Goal: Book appointment/travel/reservation

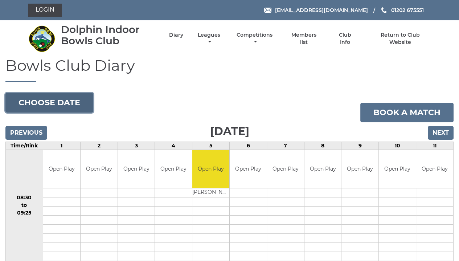
click at [75, 105] on button "Choose date" at bounding box center [49, 103] width 88 height 20
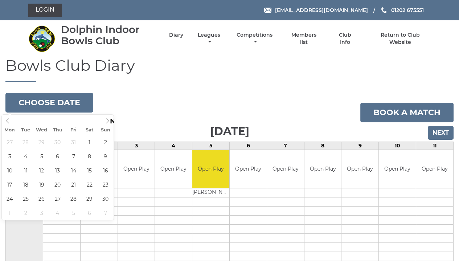
click at [107, 121] on icon at bounding box center [107, 120] width 5 height 5
type input "[DATE]"
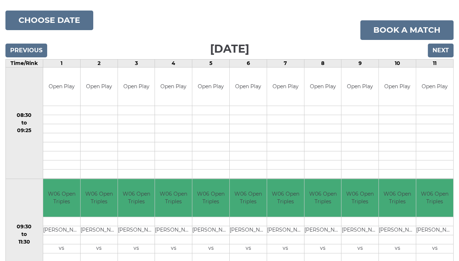
scroll to position [71, 0]
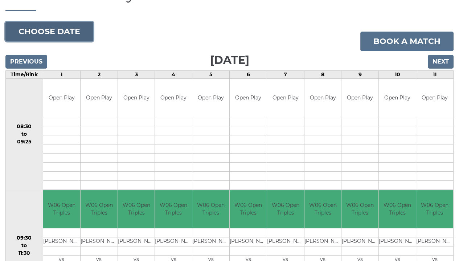
click at [66, 28] on button "Choose date" at bounding box center [49, 32] width 88 height 20
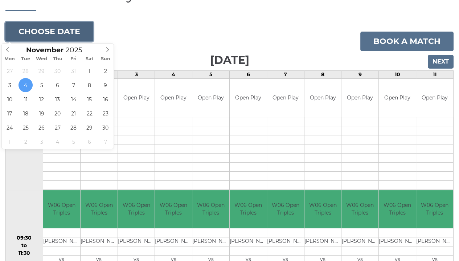
type input "2025-11-07"
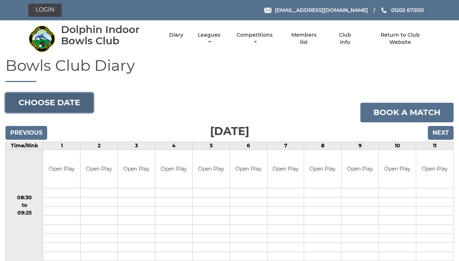
click at [60, 107] on button "Choose date" at bounding box center [49, 103] width 88 height 20
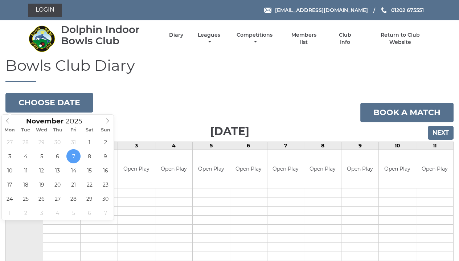
click at [8, 122] on icon at bounding box center [7, 120] width 5 height 5
type input "2025-10-31"
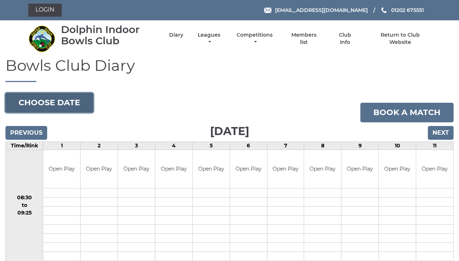
click at [61, 107] on button "Choose date" at bounding box center [49, 103] width 88 height 20
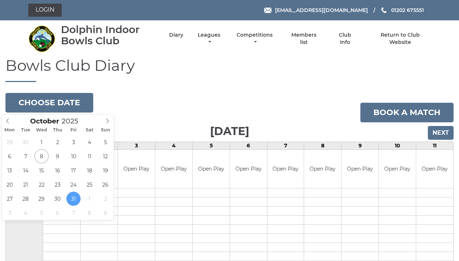
click at [109, 119] on icon at bounding box center [107, 120] width 5 height 5
type input "2025-11-05"
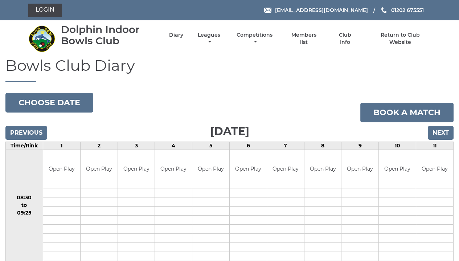
drag, startPoint x: 115, startPoint y: 201, endPoint x: 287, endPoint y: 88, distance: 205.7
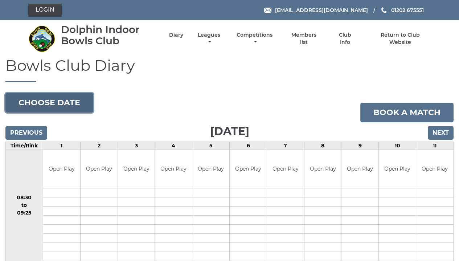
click at [72, 101] on button "Choose date" at bounding box center [49, 103] width 88 height 20
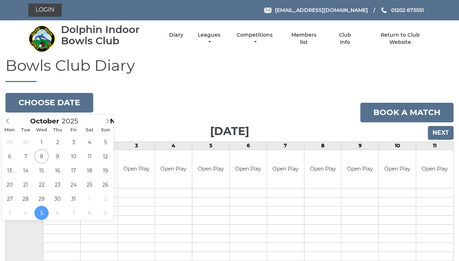
click at [8, 121] on icon at bounding box center [7, 120] width 5 height 5
type input "[DATE]"
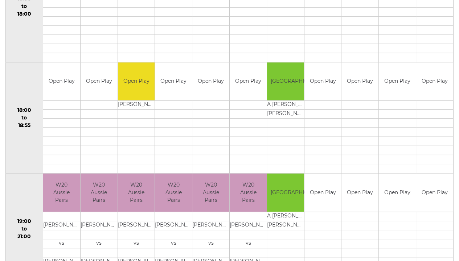
scroll to position [685, 0]
